Goal: Task Accomplishment & Management: Complete application form

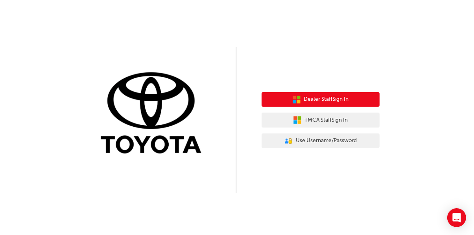
click at [321, 103] on span "Dealer Staff Sign In" at bounding box center [326, 99] width 45 height 9
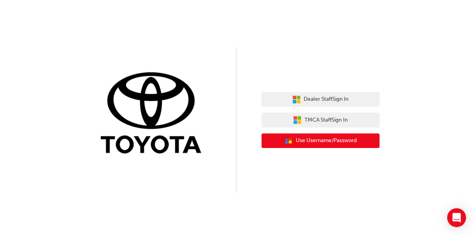
click at [309, 141] on span "Use Username/Password" at bounding box center [326, 140] width 61 height 9
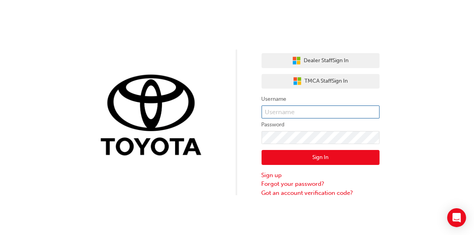
click at [295, 113] on input "text" at bounding box center [320, 111] width 118 height 13
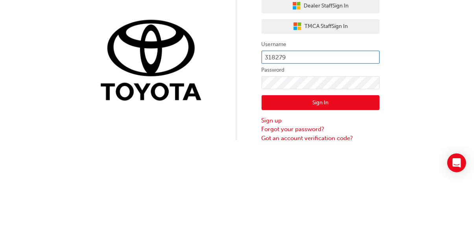
type input "318279"
click at [325, 158] on button "Sign In" at bounding box center [320, 157] width 118 height 15
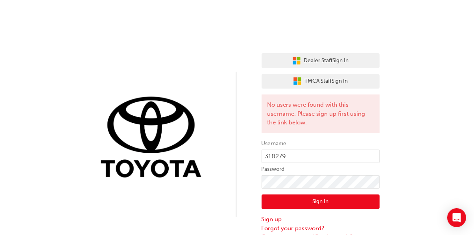
click at [414, 165] on div "Dealer Staff Sign In TMCA Staff Sign In No users were found with this username.…" at bounding box center [237, 120] width 474 height 241
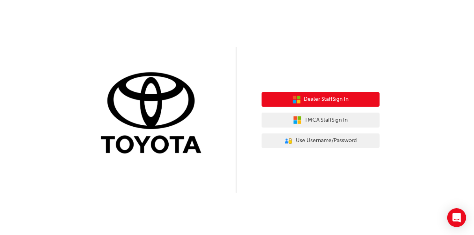
click at [333, 98] on span "Dealer Staff Sign In" at bounding box center [326, 99] width 45 height 9
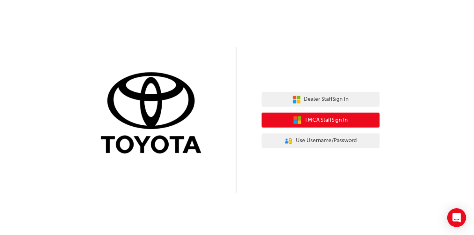
click at [330, 120] on span "TMCA Staff Sign In" at bounding box center [326, 120] width 43 height 9
click at [324, 121] on span "TMCA Staff Sign In" at bounding box center [326, 120] width 43 height 9
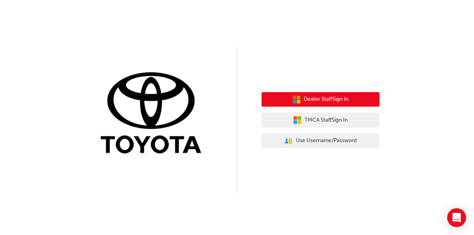
click at [329, 103] on span "Dealer Staff Sign In" at bounding box center [326, 99] width 45 height 9
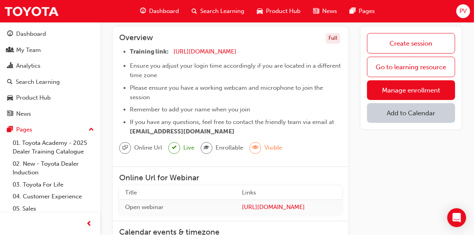
scroll to position [40, 0]
